Goal: Transaction & Acquisition: Book appointment/travel/reservation

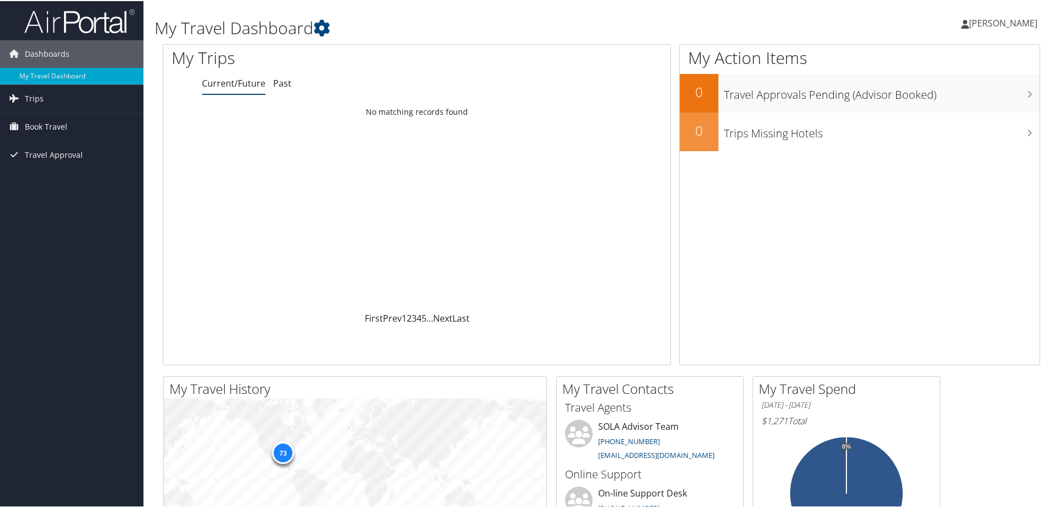
click at [969, 17] on span "[PERSON_NAME]" at bounding box center [1003, 22] width 68 height 12
click at [939, 93] on link "View Travel Profile" at bounding box center [973, 98] width 123 height 19
click at [55, 125] on span "Book Travel" at bounding box center [46, 126] width 42 height 28
click at [55, 164] on link "Book/Manage Online Trips" at bounding box center [71, 164] width 143 height 17
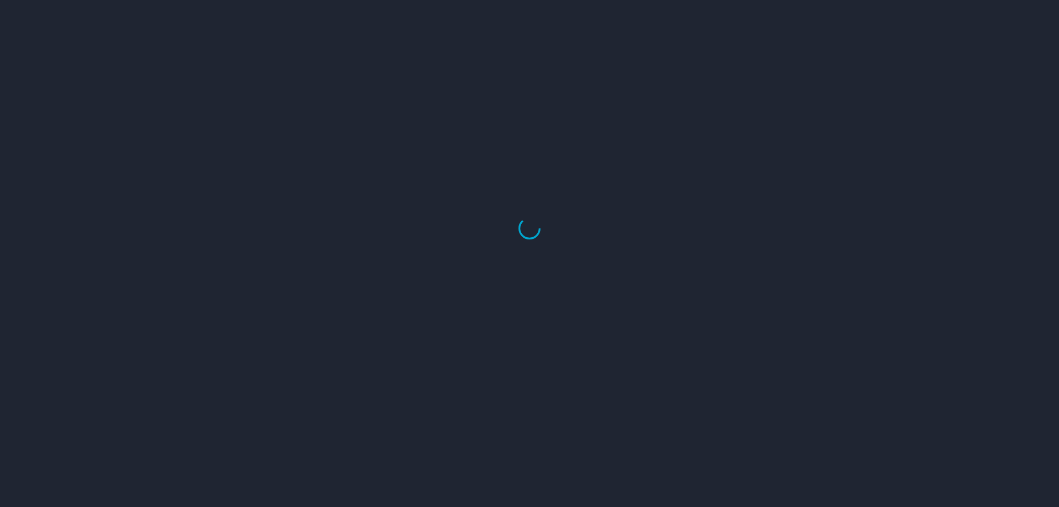
select select "US"
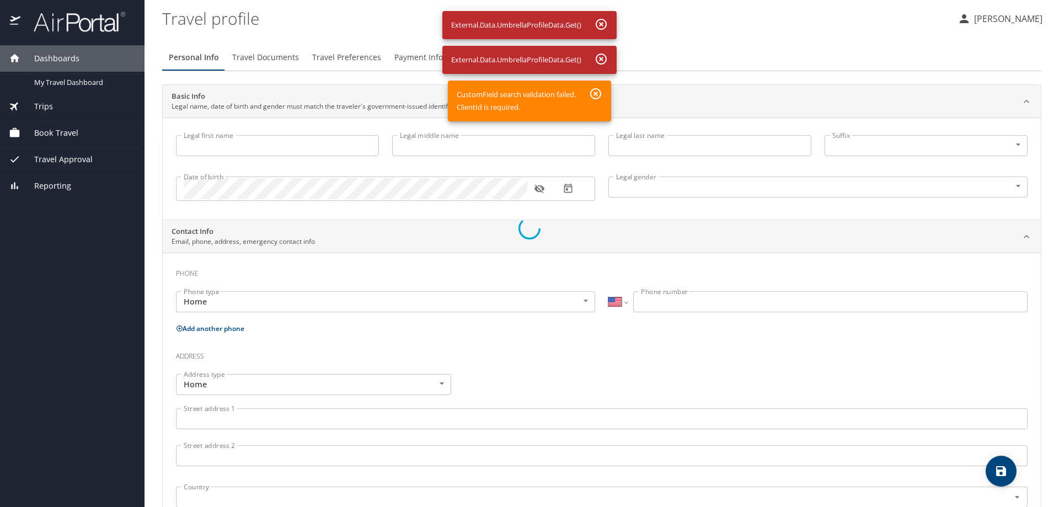
click at [71, 133] on div at bounding box center [529, 228] width 1059 height 558
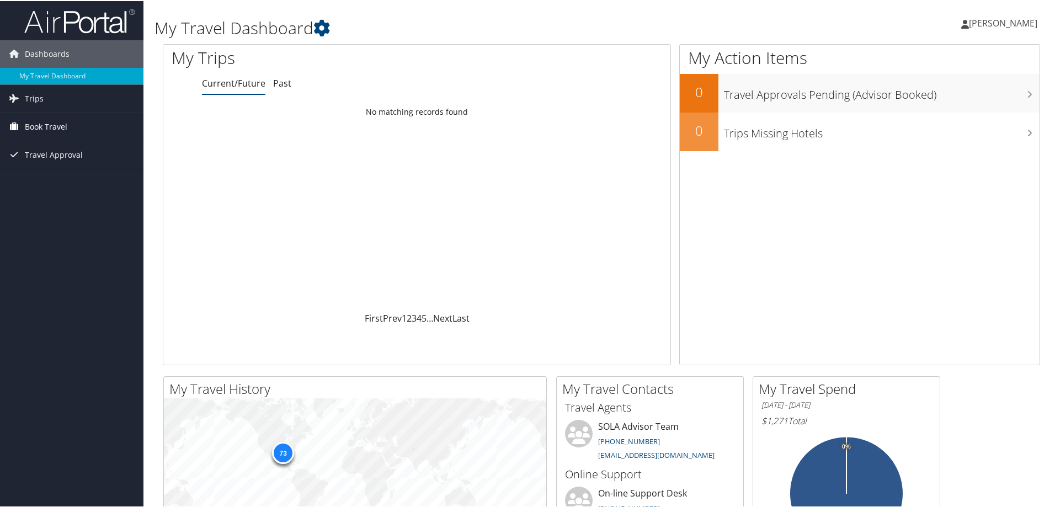
click at [28, 131] on span "Book Travel" at bounding box center [46, 126] width 42 height 28
click at [38, 168] on link "Book/Manage Online Trips" at bounding box center [71, 164] width 143 height 17
click at [969, 20] on span "[PERSON_NAME]" at bounding box center [1003, 22] width 68 height 12
click at [943, 98] on link "View Travel Profile" at bounding box center [973, 98] width 123 height 19
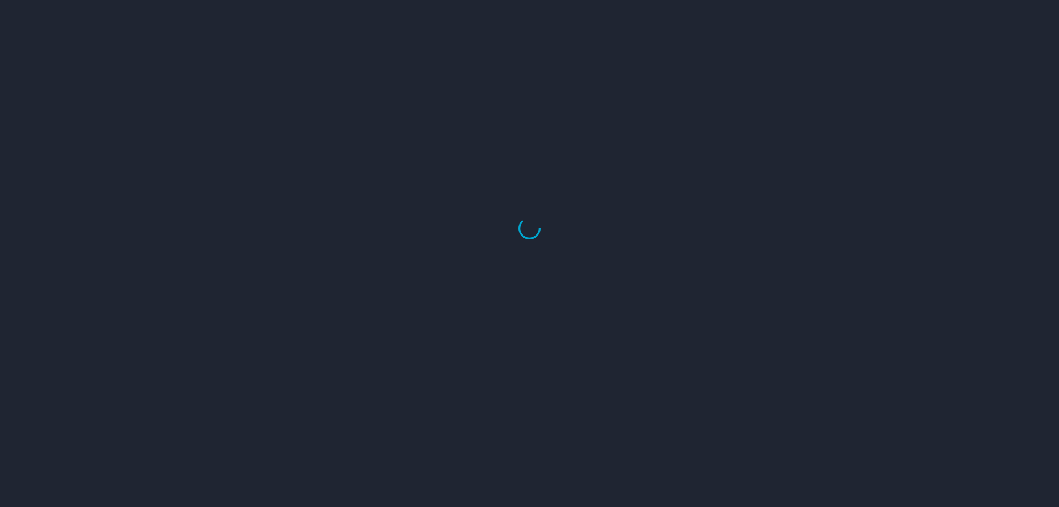
select select "US"
